Goal: Check status

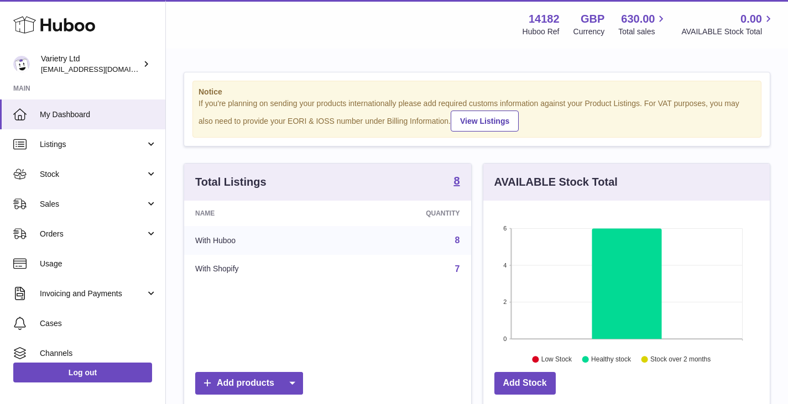
scroll to position [173, 286]
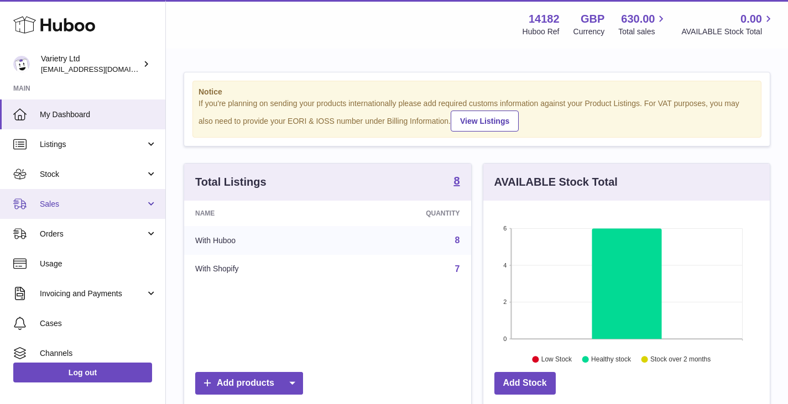
click at [56, 206] on span "Sales" at bounding box center [93, 204] width 106 height 11
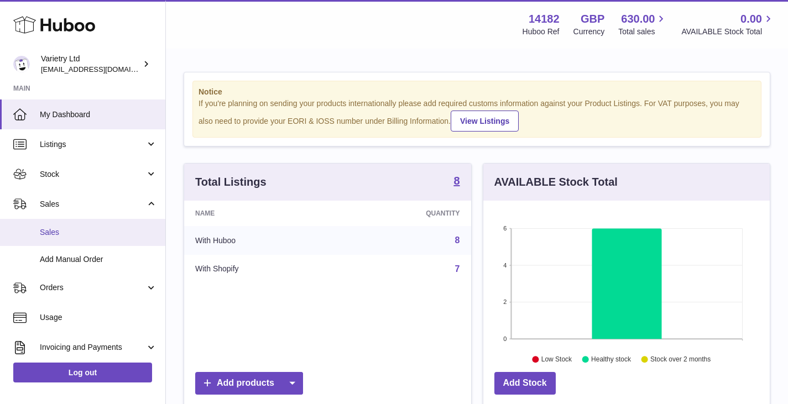
click at [60, 231] on span "Sales" at bounding box center [98, 232] width 117 height 11
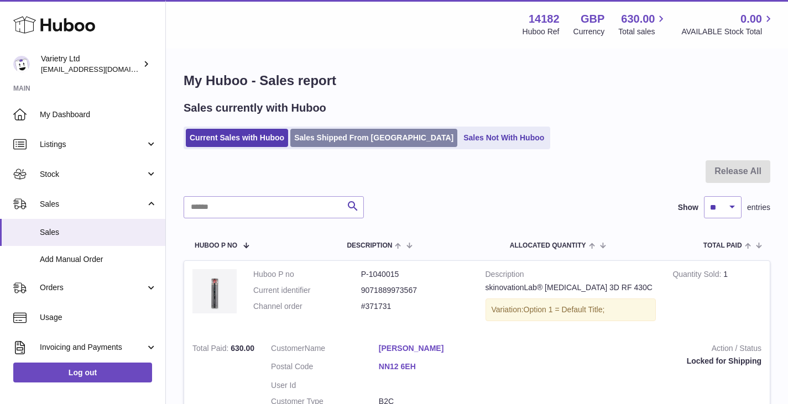
click at [352, 144] on link "Sales Shipped From [GEOGRAPHIC_DATA]" at bounding box center [373, 138] width 167 height 18
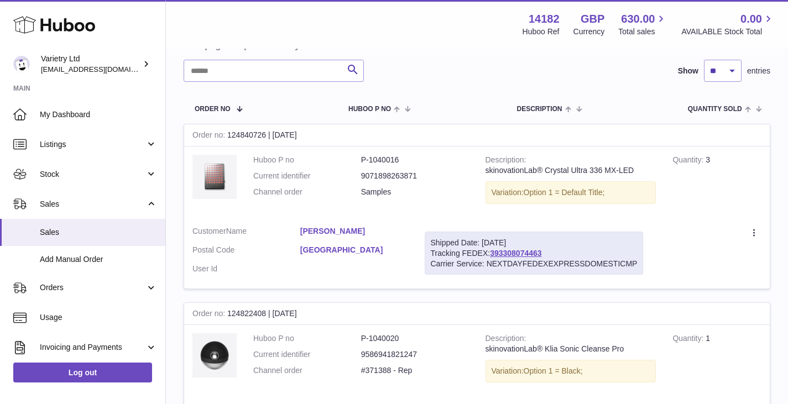
scroll to position [111, 0]
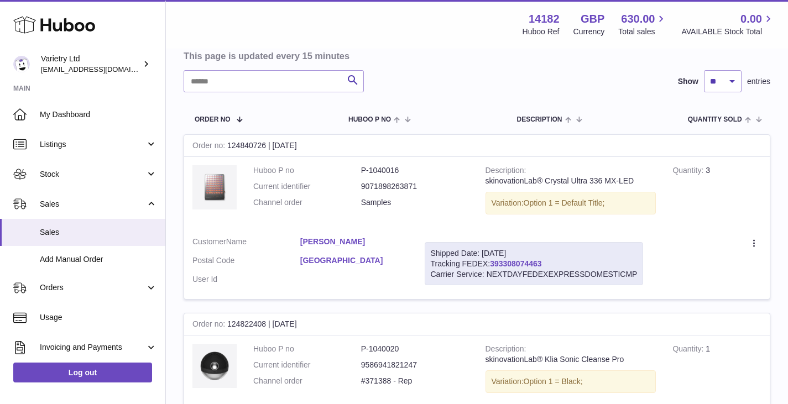
click at [525, 262] on link "393308074463" at bounding box center [515, 263] width 51 height 9
